Goal: Information Seeking & Learning: Learn about a topic

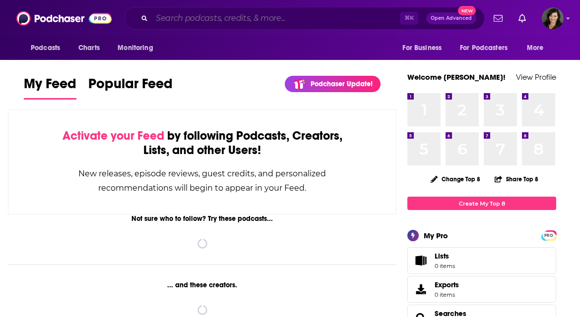
click at [186, 22] on input "Search podcasts, credits, & more..." at bounding box center [276, 18] width 248 height 16
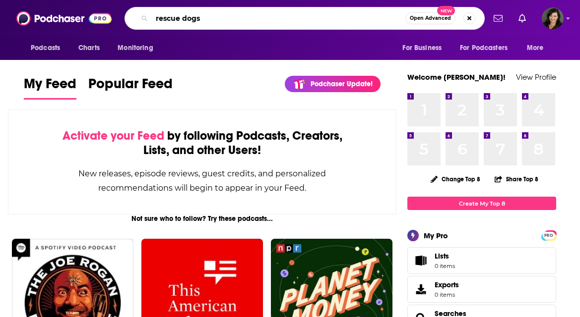
type input "rescue dogs"
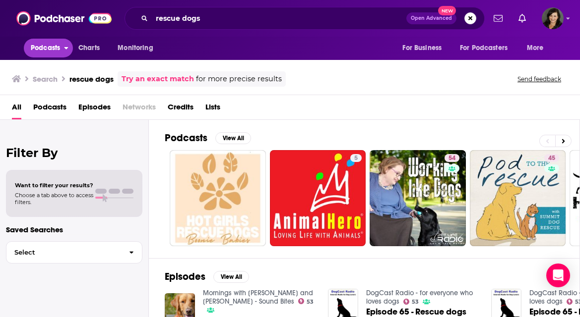
click at [58, 51] on span "Podcasts" at bounding box center [45, 48] width 29 height 14
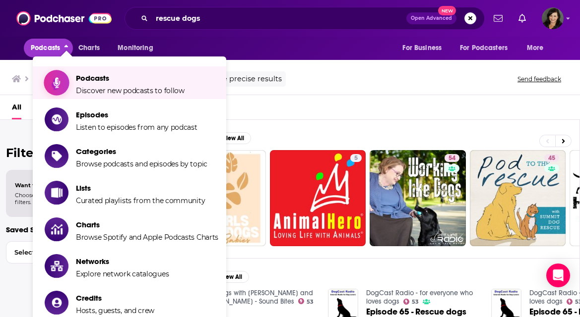
click at [78, 92] on span "Discover new podcasts to follow" at bounding box center [130, 90] width 109 height 9
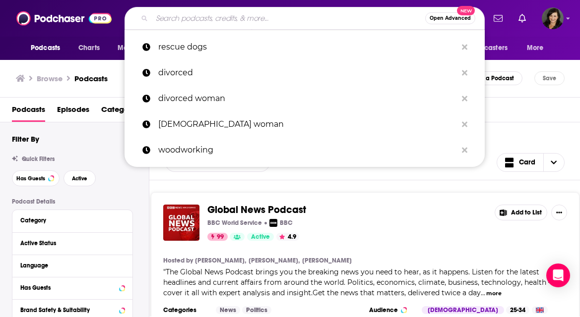
click at [186, 17] on input "Search podcasts, credits, & more..." at bounding box center [288, 18] width 273 height 16
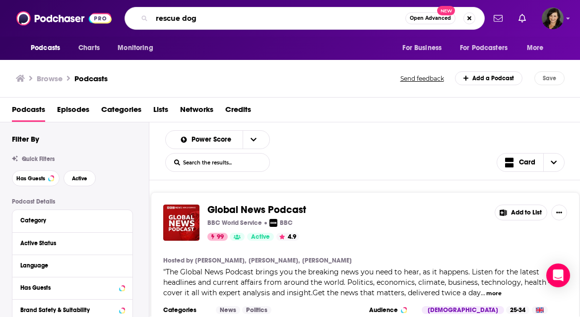
type input "rescue dogs"
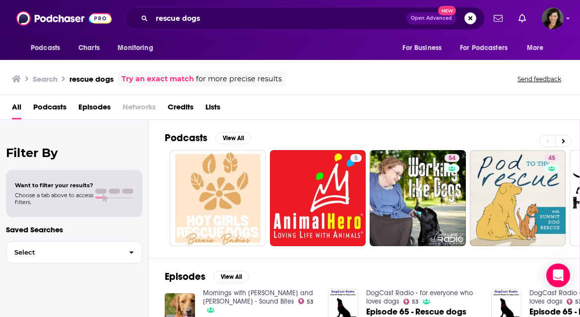
click at [86, 210] on div "Want to filter your results? Choose a tab above to access filters." at bounding box center [74, 193] width 136 height 47
click at [52, 102] on span "Podcasts" at bounding box center [49, 109] width 33 height 20
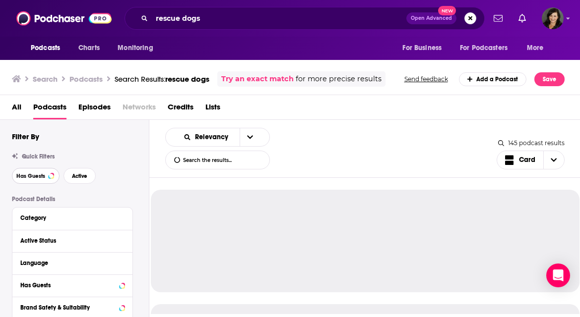
click at [45, 182] on button "Has Guests" at bounding box center [36, 176] width 48 height 16
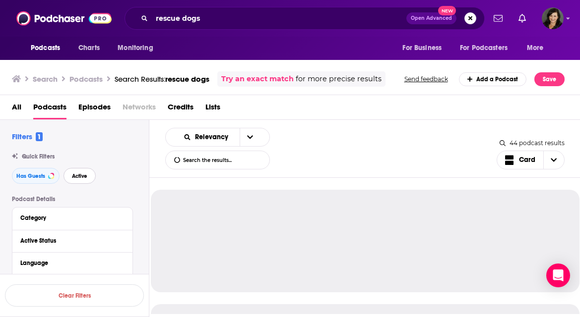
click at [70, 178] on button "Active" at bounding box center [79, 176] width 32 height 16
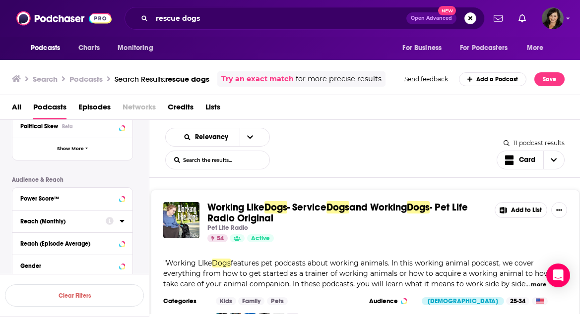
scroll to position [207, 0]
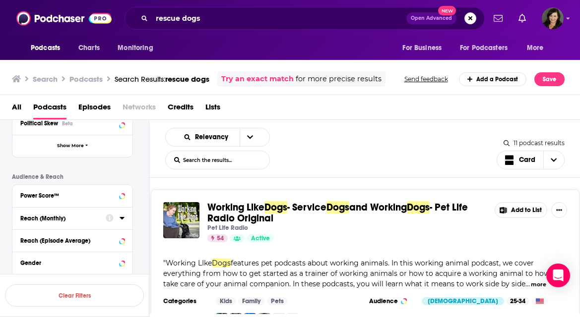
click at [94, 221] on div "Reach (Monthly)" at bounding box center [59, 218] width 79 height 7
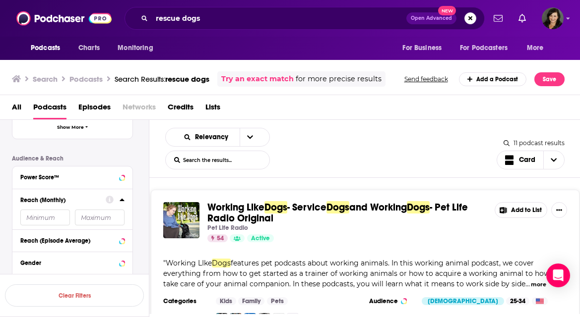
scroll to position [237, 0]
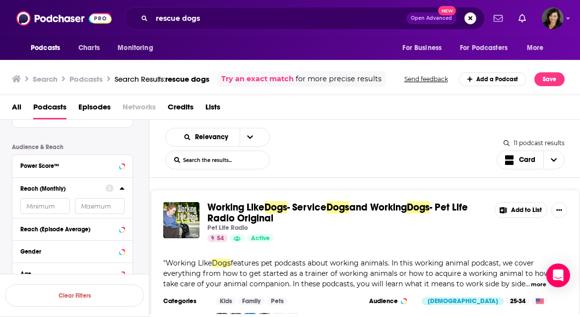
click at [63, 211] on input "number" at bounding box center [45, 206] width 50 height 16
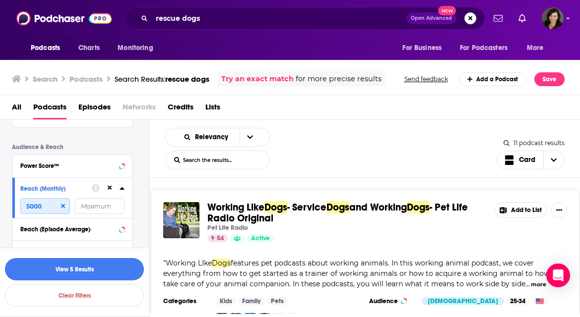
type input "5000"
click at [72, 271] on button "View 5 Results" at bounding box center [74, 269] width 139 height 22
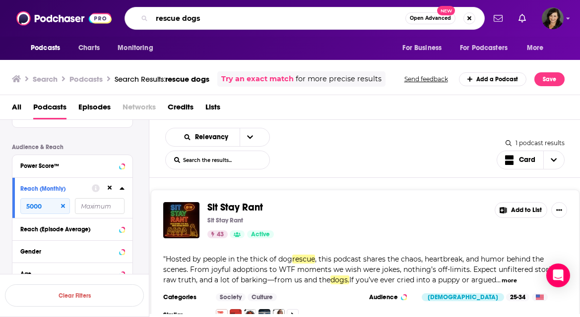
drag, startPoint x: 181, startPoint y: 19, endPoint x: 147, endPoint y: 18, distance: 33.7
click at [147, 18] on div "rescue dogs Open Advanced New" at bounding box center [304, 18] width 360 height 23
type input "dogs"
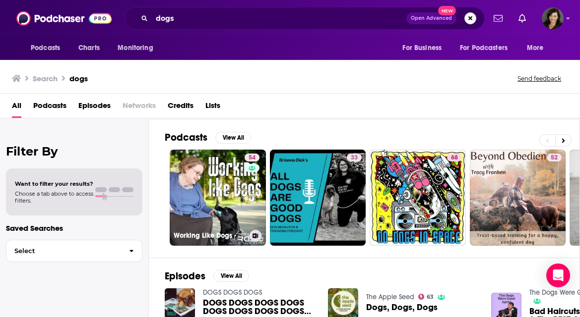
scroll to position [60, 0]
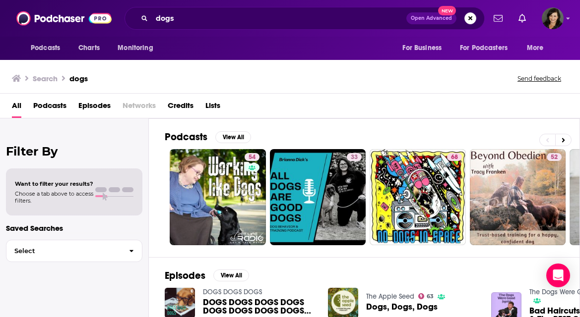
click at [43, 106] on span "Podcasts" at bounding box center [49, 108] width 33 height 20
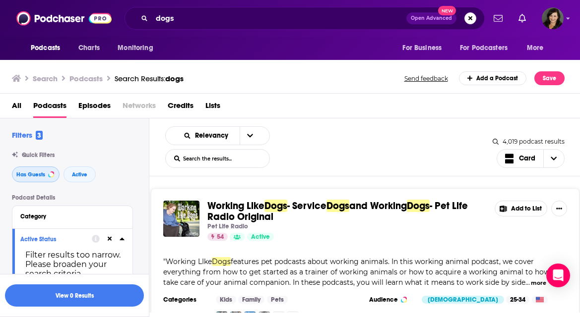
click at [51, 174] on div at bounding box center [51, 175] width 4 height 4
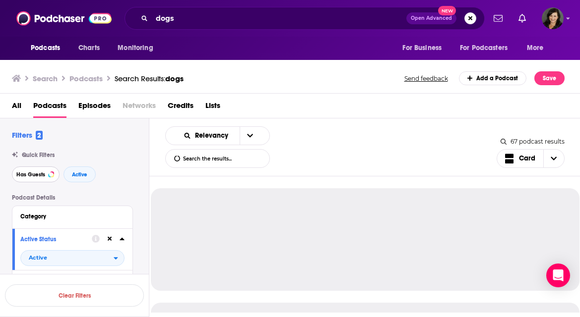
click at [53, 177] on button "Has Guests" at bounding box center [36, 175] width 48 height 16
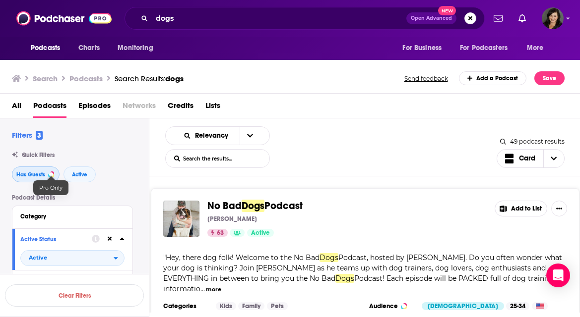
click at [48, 176] on button "Has Guests" at bounding box center [36, 175] width 48 height 16
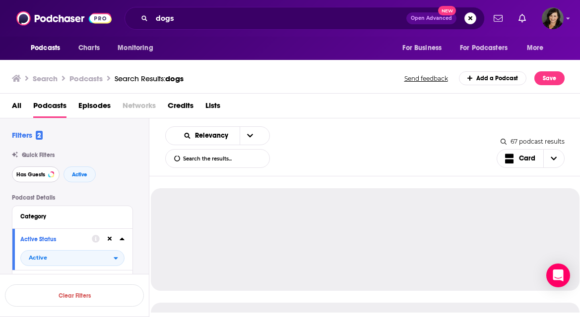
click at [48, 176] on button "Has Guests" at bounding box center [36, 175] width 48 height 16
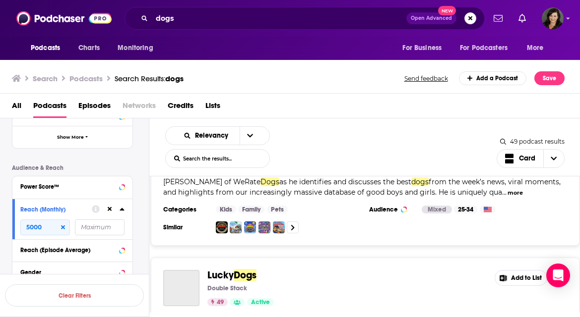
scroll to position [480, 0]
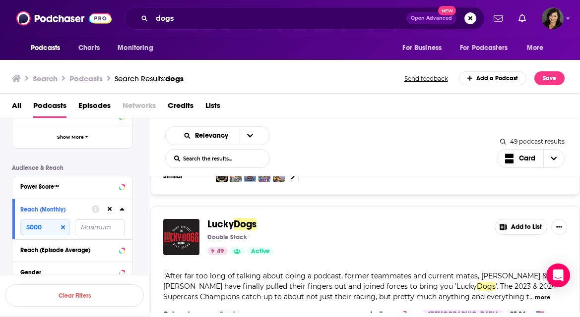
click at [496, 259] on div "Lucky Dogs Double Stack 49 Active Add to List " After far too long of talking a…" at bounding box center [365, 279] width 429 height 144
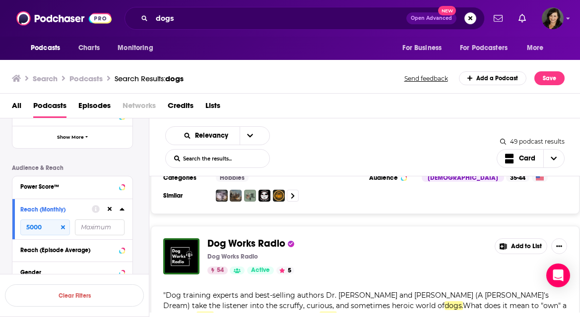
scroll to position [1727, 0]
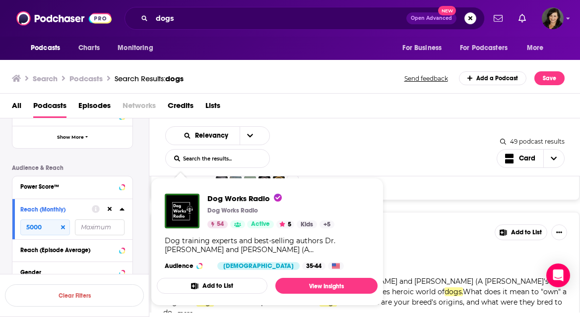
click at [426, 253] on div "54 Active 5" at bounding box center [346, 257] width 279 height 8
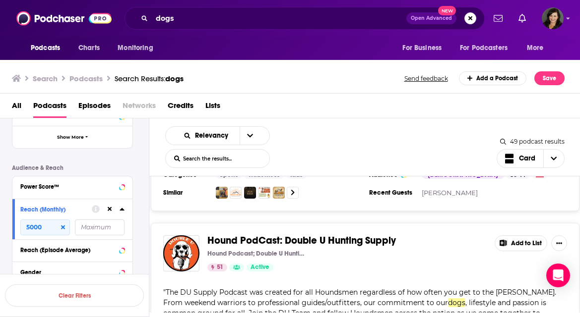
scroll to position [3815, 0]
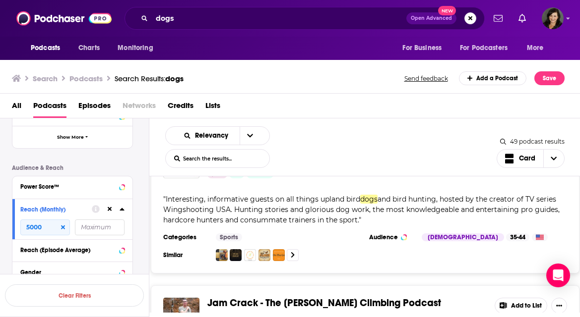
scroll to position [4017, 0]
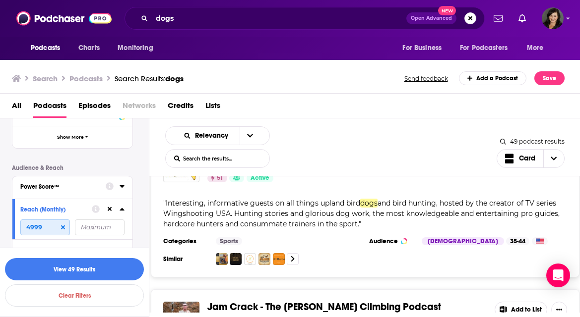
drag, startPoint x: 49, startPoint y: 229, endPoint x: 23, endPoint y: 229, distance: 26.3
click at [23, 229] on input "4999" at bounding box center [45, 228] width 50 height 16
click at [55, 231] on input "4999" at bounding box center [45, 228] width 50 height 16
type input "4"
type input "20000"
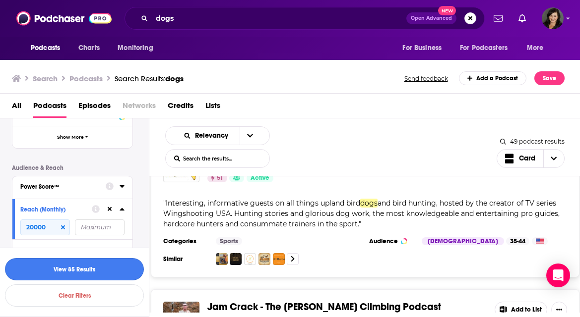
click at [52, 270] on button "View 85 Results" at bounding box center [74, 269] width 139 height 22
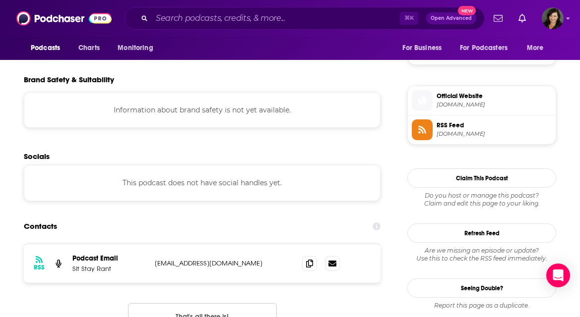
scroll to position [716, 0]
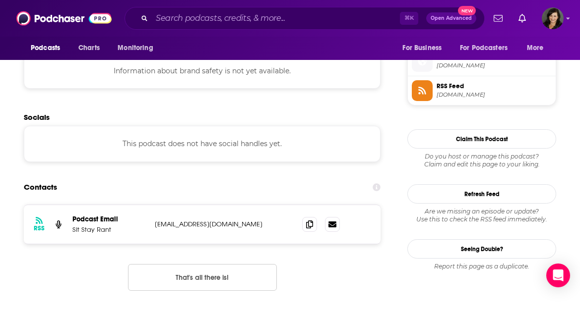
click at [198, 226] on p "sitstayrant@gmail.com" at bounding box center [220, 224] width 131 height 8
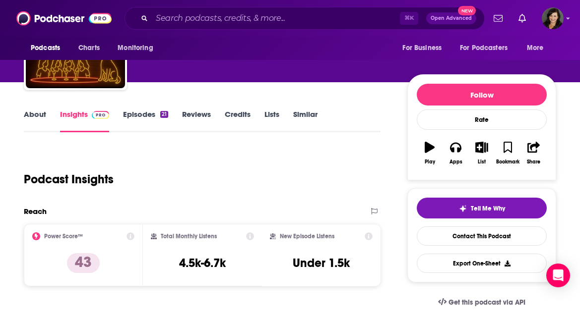
scroll to position [0, 0]
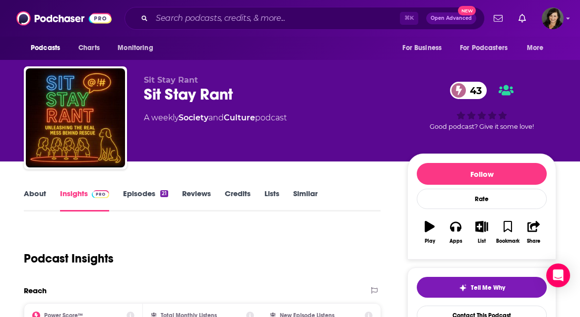
click at [155, 196] on link "Episodes 21" at bounding box center [145, 200] width 45 height 23
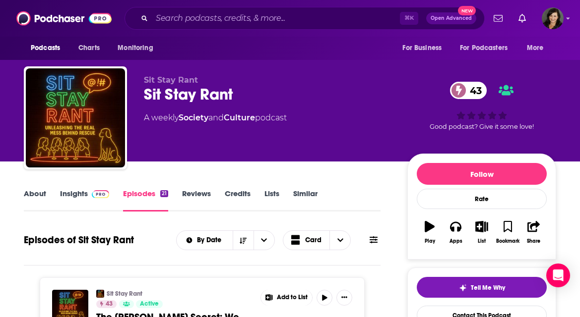
click at [81, 196] on link "Insights" at bounding box center [84, 200] width 49 height 23
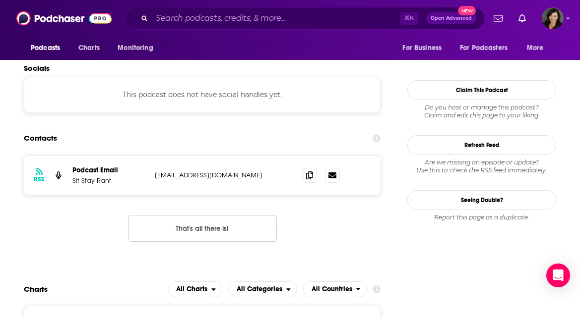
scroll to position [828, 0]
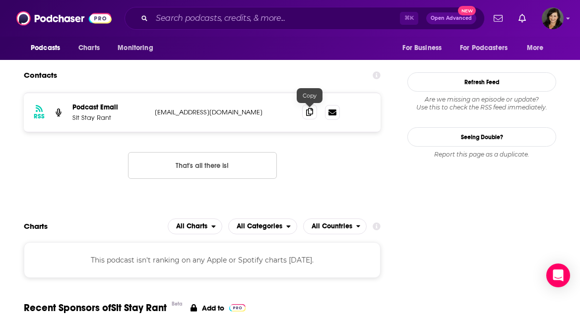
click at [305, 112] on span at bounding box center [309, 112] width 15 height 15
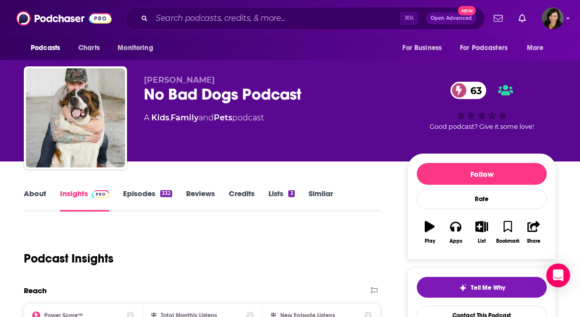
click at [141, 194] on link "Episodes 332" at bounding box center [147, 200] width 49 height 23
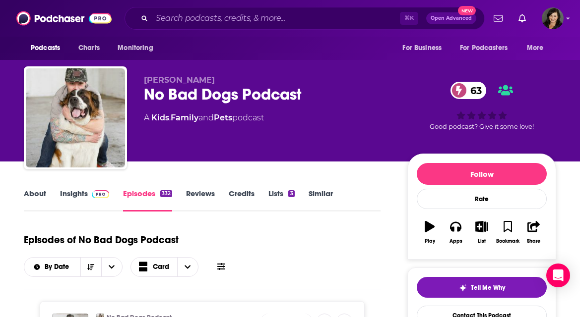
click at [72, 195] on link "Insights" at bounding box center [84, 200] width 49 height 23
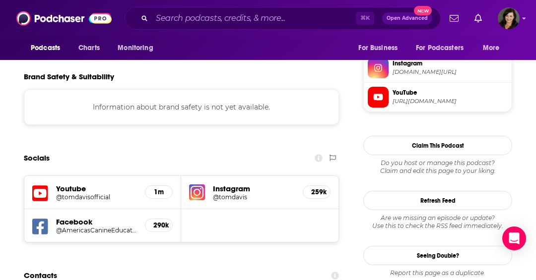
scroll to position [885, 0]
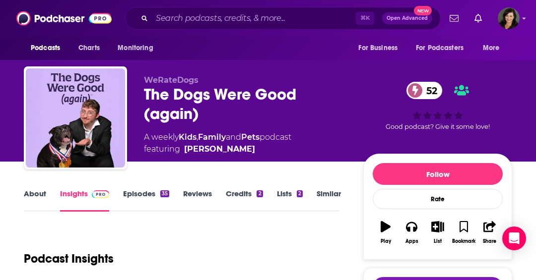
click at [141, 195] on link "Episodes 35" at bounding box center [146, 200] width 46 height 23
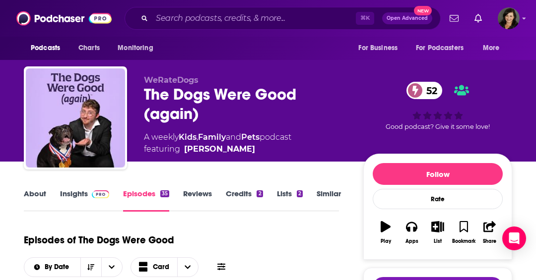
click at [81, 198] on link "Insights" at bounding box center [84, 200] width 49 height 23
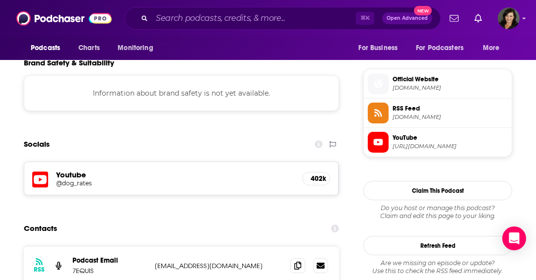
scroll to position [748, 0]
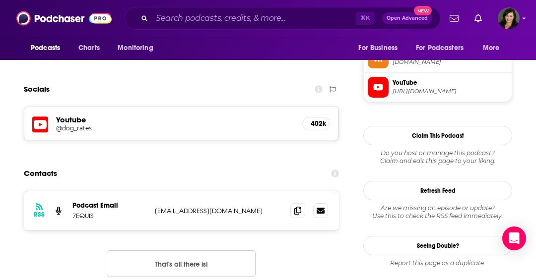
click at [220, 217] on div "RSS Podcast Email 7EQUIS public@7equis.com public@7equis.com" at bounding box center [181, 210] width 315 height 39
click at [298, 214] on icon at bounding box center [297, 210] width 7 height 8
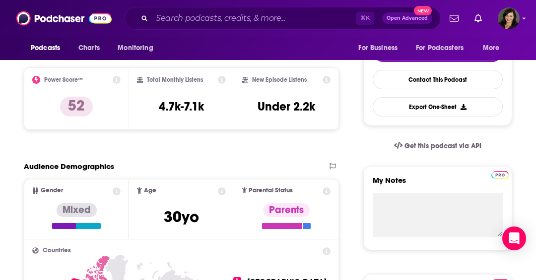
scroll to position [0, 0]
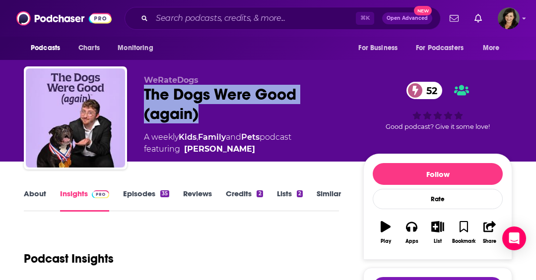
drag, startPoint x: 220, startPoint y: 119, endPoint x: 144, endPoint y: 97, distance: 78.4
click at [144, 97] on div "The Dogs Were Good (again) 52" at bounding box center [245, 104] width 203 height 39
copy h2 "The Dogs Were Good (again)"
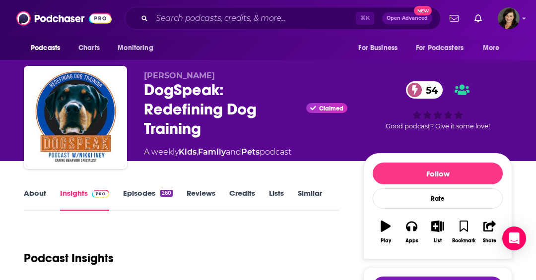
scroll to position [0, 0]
click at [143, 196] on link "Episodes 260" at bounding box center [148, 199] width 50 height 23
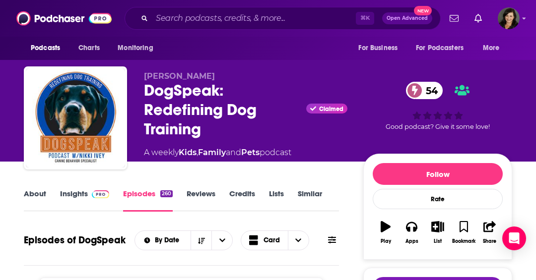
click at [76, 197] on link "Insights" at bounding box center [84, 200] width 49 height 23
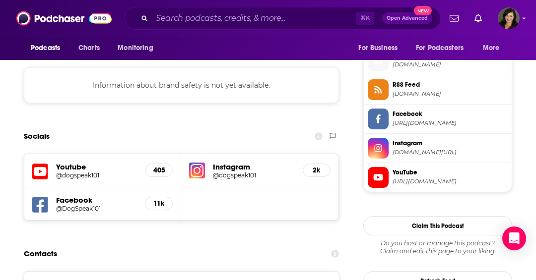
scroll to position [964, 0]
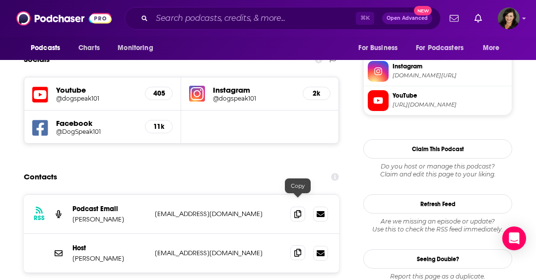
click at [293, 246] on span at bounding box center [297, 253] width 15 height 15
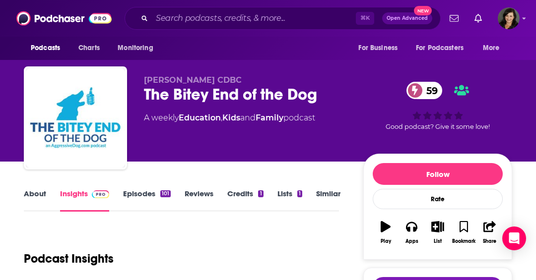
click at [136, 193] on link "Episodes 101" at bounding box center [147, 200] width 48 height 23
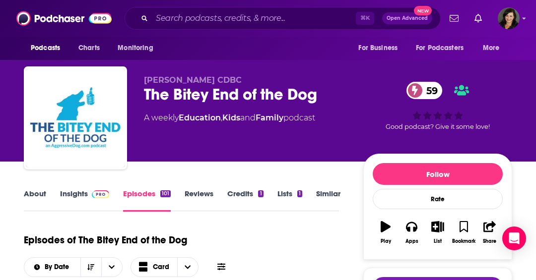
click at [80, 194] on link "Insights" at bounding box center [84, 200] width 49 height 23
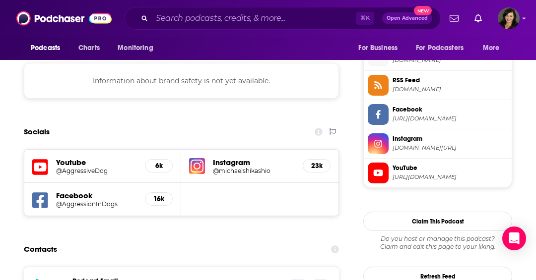
scroll to position [971, 0]
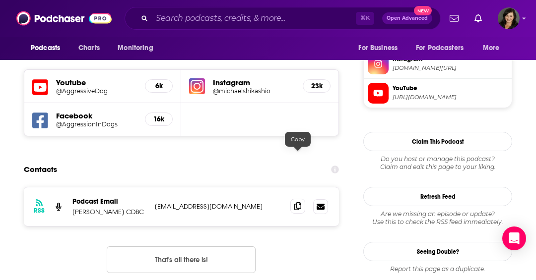
click at [302, 199] on span at bounding box center [297, 206] width 15 height 15
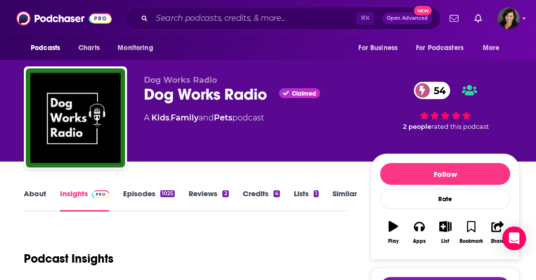
click at [136, 196] on link "Episodes 1025" at bounding box center [149, 200] width 52 height 23
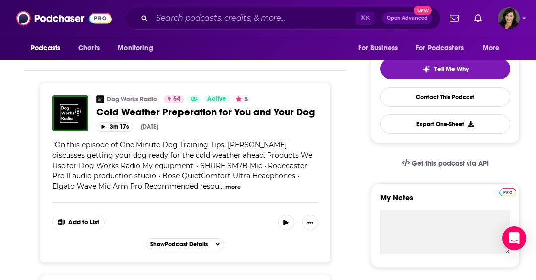
scroll to position [25, 0]
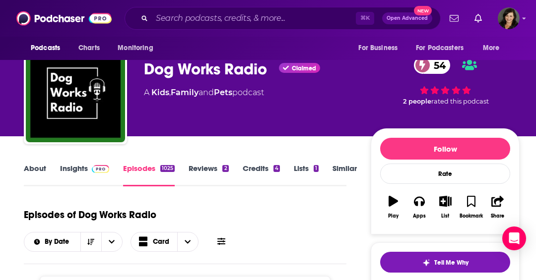
click at [83, 170] on link "Insights" at bounding box center [84, 175] width 49 height 23
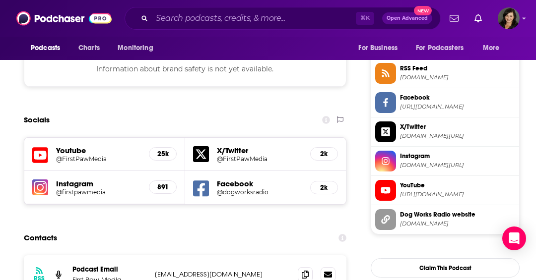
scroll to position [1030, 0]
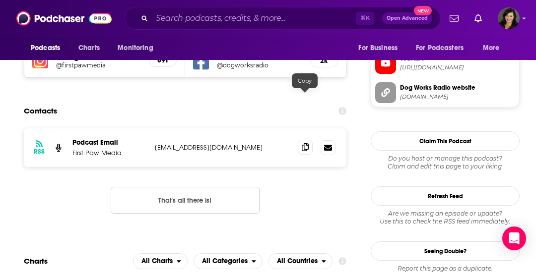
click at [307, 143] on icon at bounding box center [305, 147] width 7 height 8
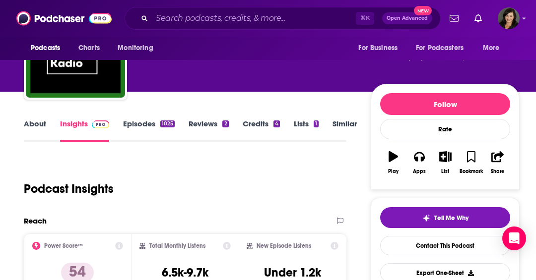
scroll to position [0, 0]
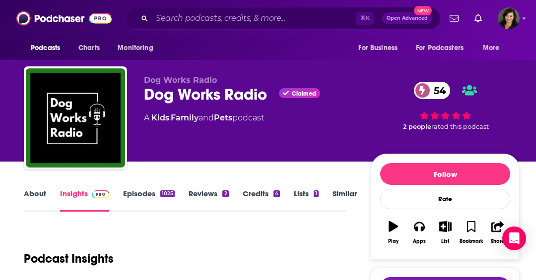
click at [135, 197] on link "Episodes 1025" at bounding box center [149, 200] width 52 height 23
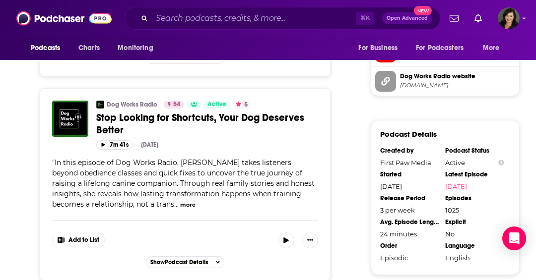
scroll to position [1103, 0]
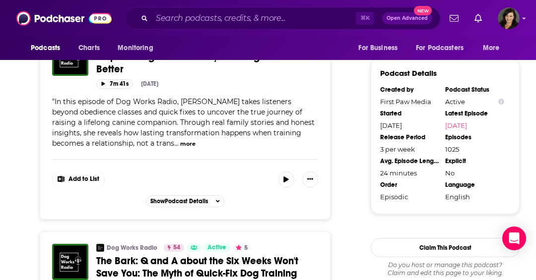
click at [182, 97] on span "In this episode of Dog Works Radio, Michele Forto takes listeners beyond obedie…" at bounding box center [183, 122] width 262 height 51
drag, startPoint x: 180, startPoint y: 82, endPoint x: 227, endPoint y: 83, distance: 47.1
click at [227, 97] on span "In this episode of Dog Works Radio, Michele Forto takes listeners beyond obedie…" at bounding box center [183, 122] width 262 height 51
copy span "Michele Forto"
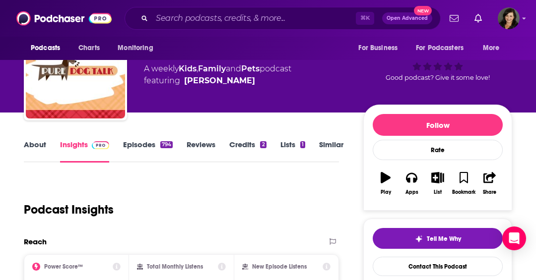
scroll to position [35, 0]
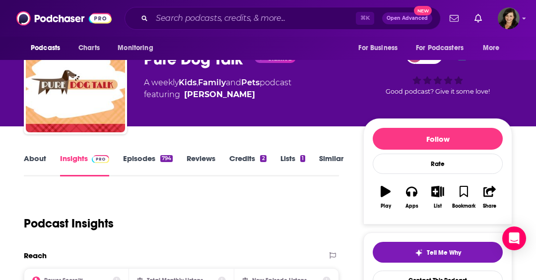
click at [139, 158] on link "Episodes 794" at bounding box center [148, 165] width 50 height 23
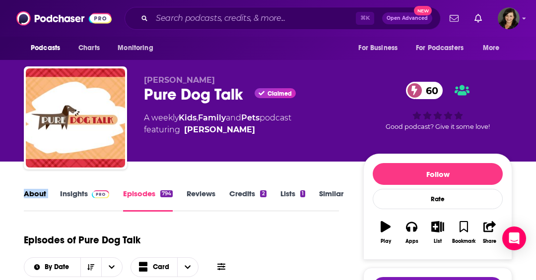
click at [32, 196] on link "About" at bounding box center [35, 200] width 22 height 23
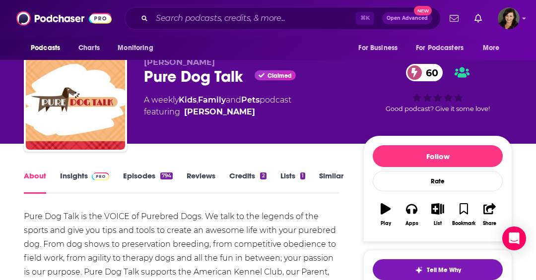
scroll to position [32, 0]
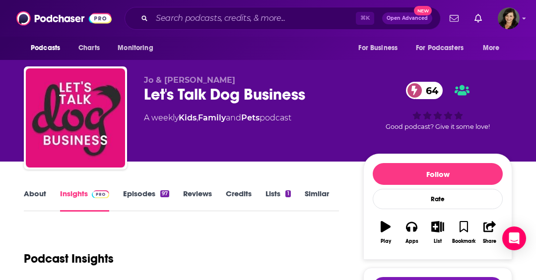
click at [136, 194] on link "Episodes 97" at bounding box center [146, 200] width 46 height 23
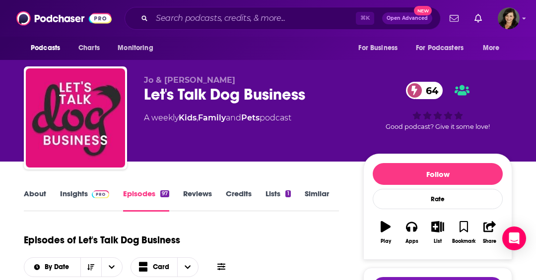
click at [70, 195] on link "Insights" at bounding box center [84, 200] width 49 height 23
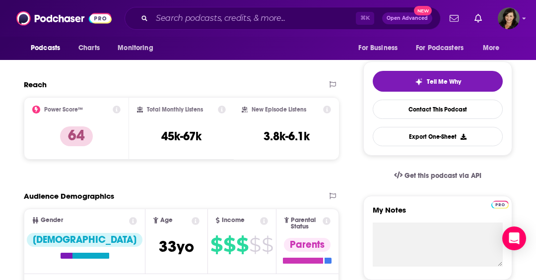
scroll to position [135, 0]
